Goal: Task Accomplishment & Management: Use online tool/utility

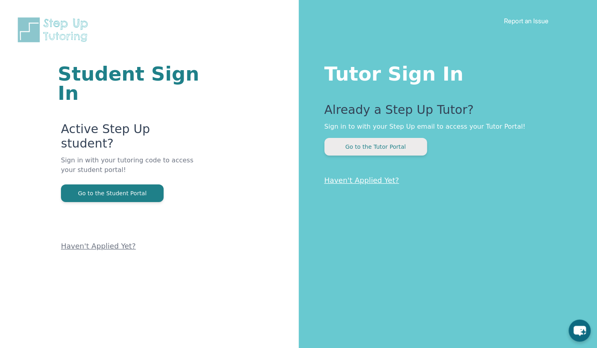
click at [376, 146] on button "Go to the Tutor Portal" at bounding box center [376, 147] width 103 height 18
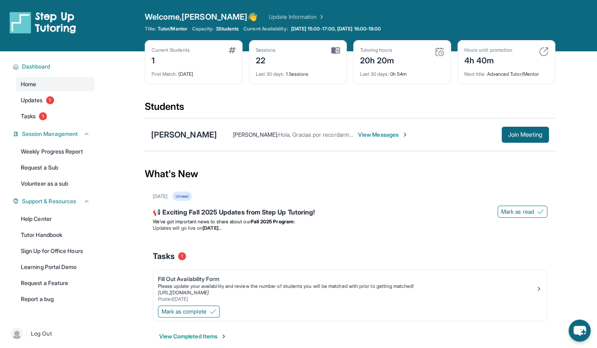
click at [231, 32] on span "3 Students" at bounding box center [226, 29] width 23 height 6
click at [231, 30] on span "3 Students" at bounding box center [226, 29] width 23 height 6
click at [229, 53] on div "Current Students 1" at bounding box center [194, 56] width 84 height 19
click at [230, 51] on img at bounding box center [232, 50] width 7 height 6
click at [147, 51] on div "Current Students 1 First Match : [DATE]" at bounding box center [194, 62] width 98 height 44
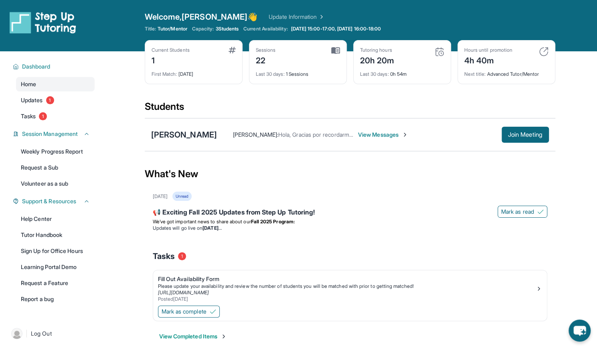
click at [158, 58] on div "1" at bounding box center [171, 59] width 38 height 13
click at [204, 133] on div "[PERSON_NAME]" at bounding box center [184, 134] width 66 height 11
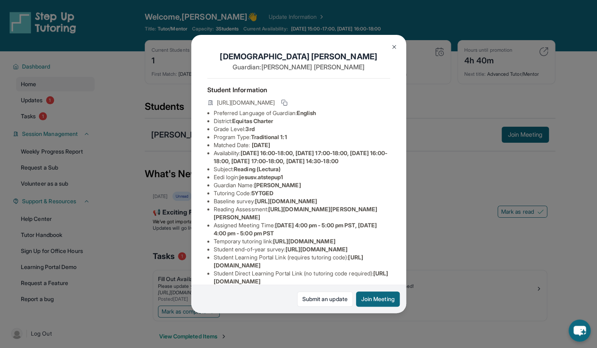
click at [395, 53] on button at bounding box center [394, 47] width 16 height 16
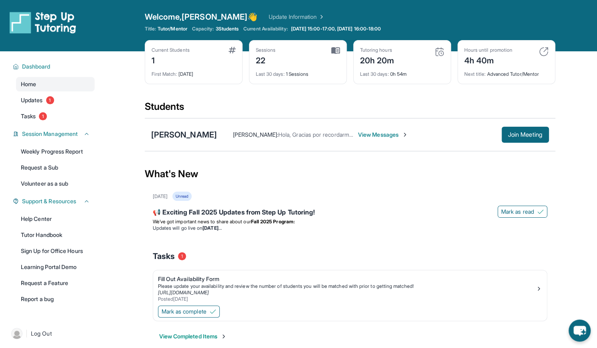
click at [410, 196] on div "[DATE] Unread" at bounding box center [350, 196] width 395 height 9
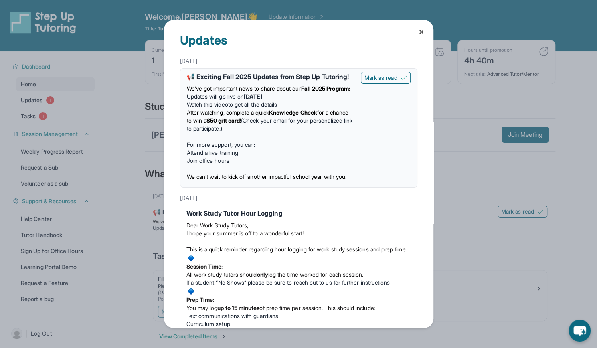
click at [418, 33] on icon at bounding box center [422, 32] width 8 height 8
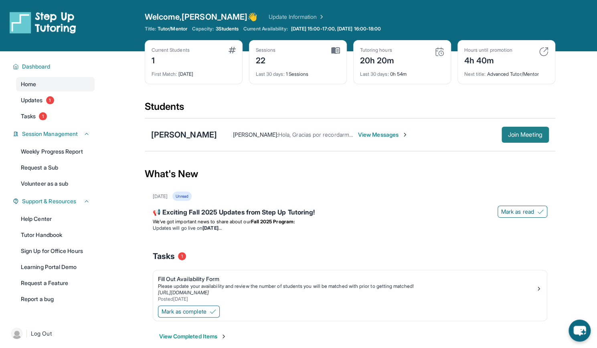
click at [524, 136] on span "Join Meeting" at bounding box center [525, 134] width 34 height 5
click at [188, 133] on div "[PERSON_NAME]" at bounding box center [184, 134] width 66 height 11
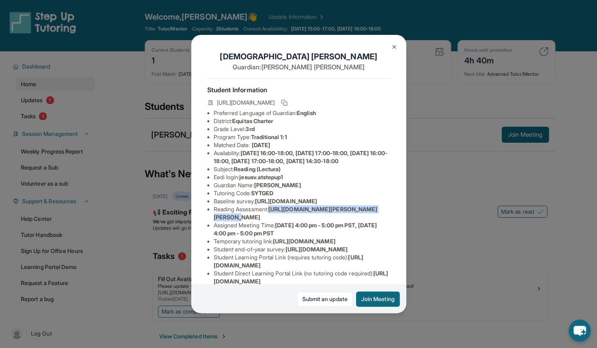
scroll to position [0, 294]
drag, startPoint x: 272, startPoint y: 248, endPoint x: 205, endPoint y: 267, distance: 69.3
click at [205, 267] on div "[PERSON_NAME] Guardian: [PERSON_NAME] Student Information [URL][DOMAIN_NAME] Pr…" at bounding box center [298, 174] width 215 height 278
copy span "[URL][DOMAIN_NAME][PERSON_NAME][PERSON_NAME]"
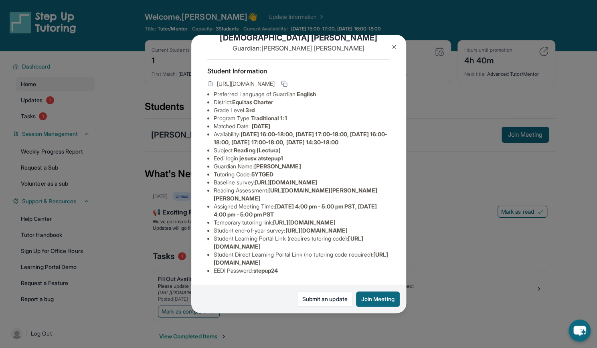
scroll to position [100, 0]
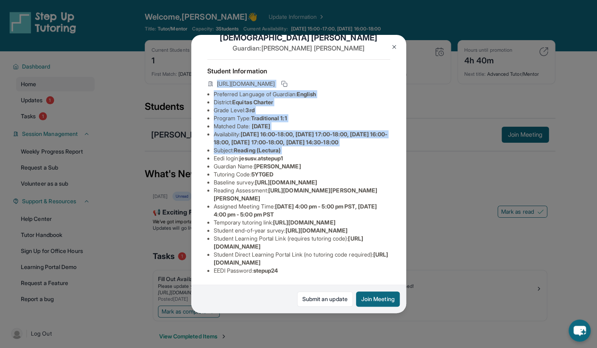
drag, startPoint x: 206, startPoint y: 74, endPoint x: 167, endPoint y: 28, distance: 60.3
click at [167, 28] on div "[PERSON_NAME] Guardian: [PERSON_NAME] Student Information [URL][DOMAIN_NAME] Pr…" at bounding box center [298, 174] width 597 height 348
